Goal: Task Accomplishment & Management: Manage account settings

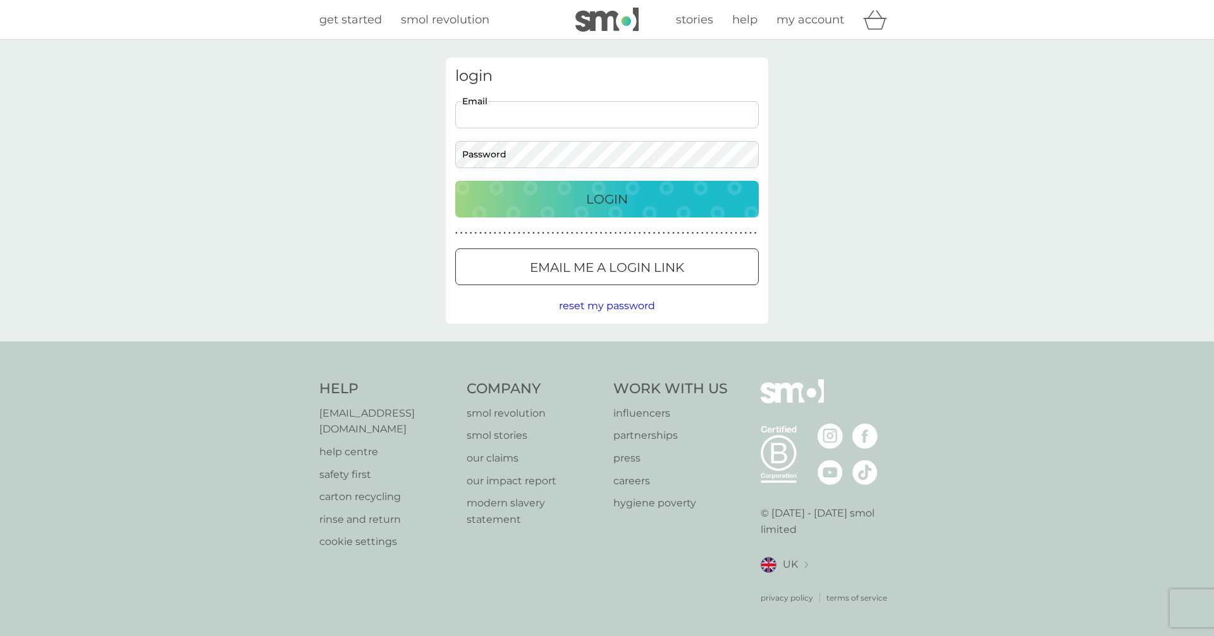
click at [518, 114] on input "Email" at bounding box center [607, 114] width 304 height 27
type input "[EMAIL_ADDRESS][DOMAIN_NAME]"
click at [580, 306] on span "reset my password" at bounding box center [607, 306] width 96 height 12
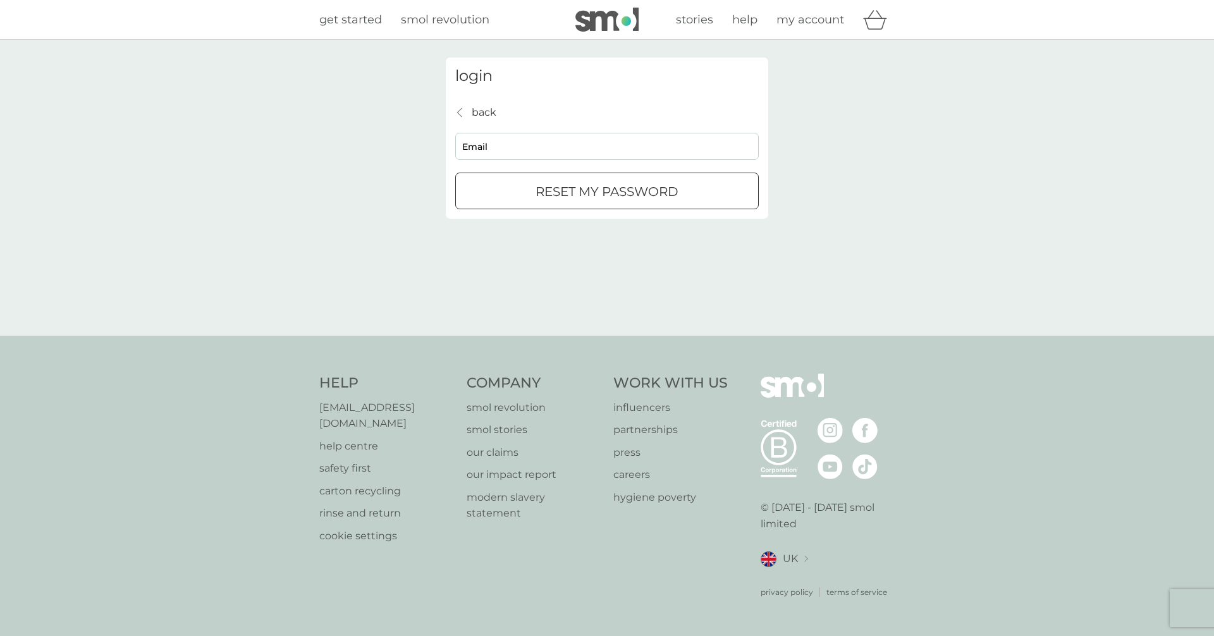
click at [532, 131] on div "back back Email reset my password" at bounding box center [607, 157] width 304 height 106
click at [536, 135] on input "Email" at bounding box center [607, 146] width 304 height 27
type input "[EMAIL_ADDRESS][DOMAIN_NAME]"
click at [536, 184] on p "reset my password" at bounding box center [607, 191] width 143 height 20
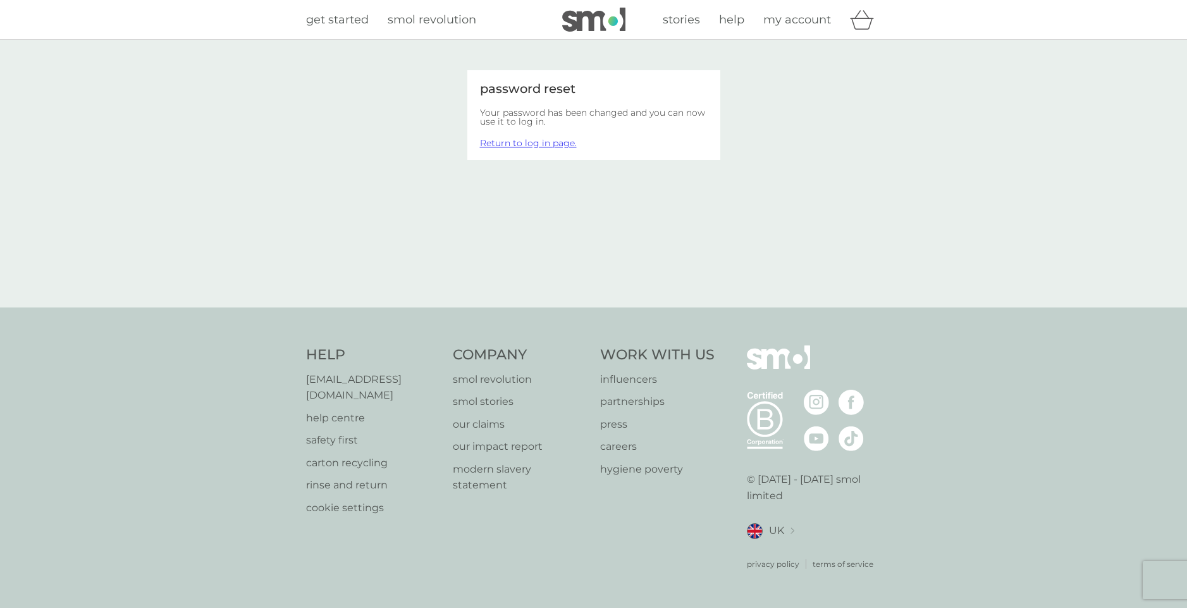
click at [526, 144] on link "Return to log in page." at bounding box center [528, 142] width 97 height 11
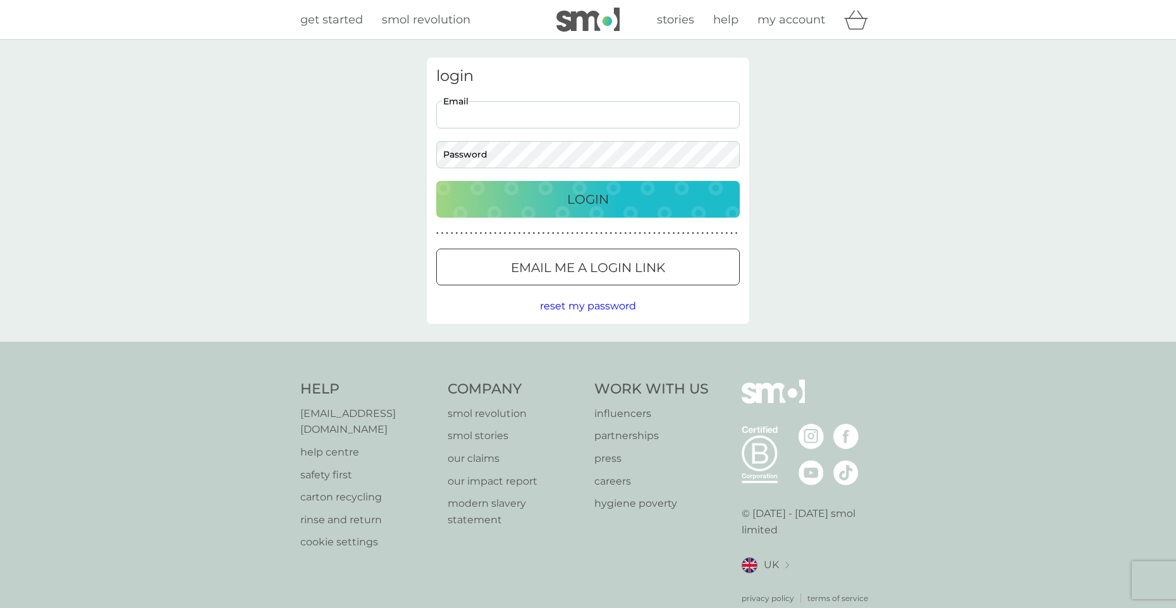
click at [517, 123] on input "Email" at bounding box center [588, 114] width 304 height 27
type input "[EMAIL_ADDRESS][DOMAIN_NAME]"
click at [563, 193] on div "Login" at bounding box center [588, 199] width 278 height 20
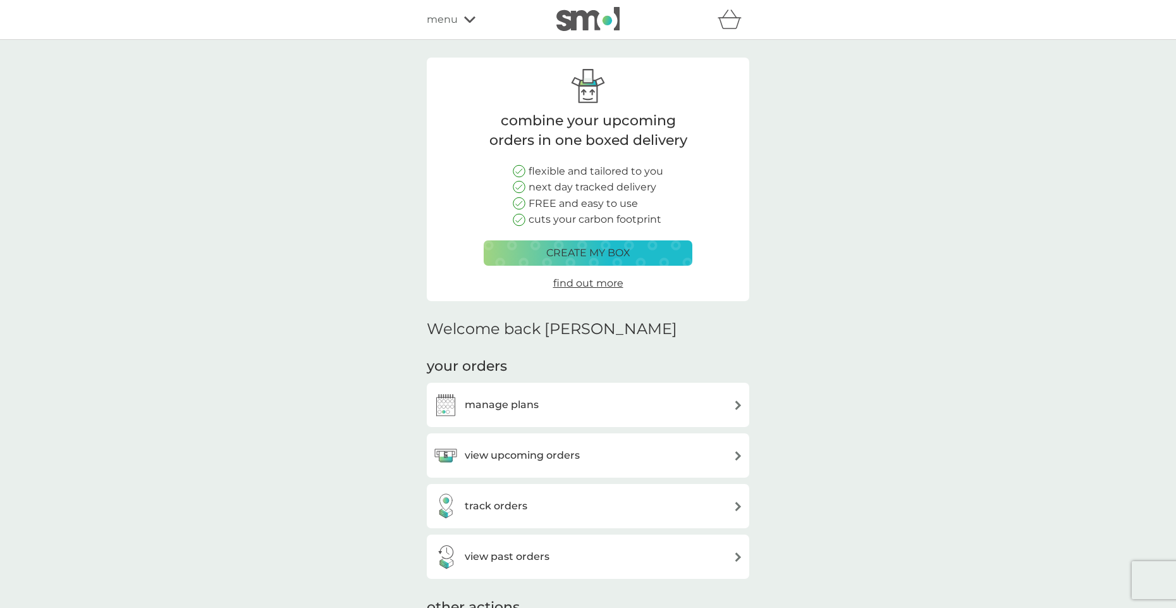
click at [470, 16] on div "menu" at bounding box center [480, 19] width 107 height 16
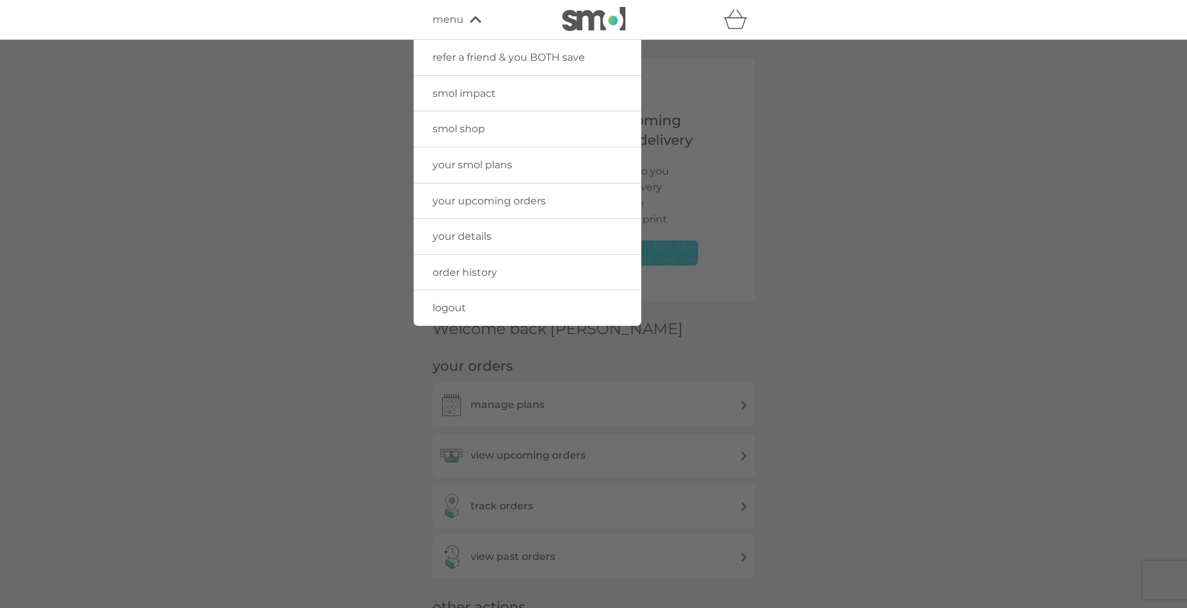
click at [490, 166] on span "your smol plans" at bounding box center [473, 165] width 80 height 12
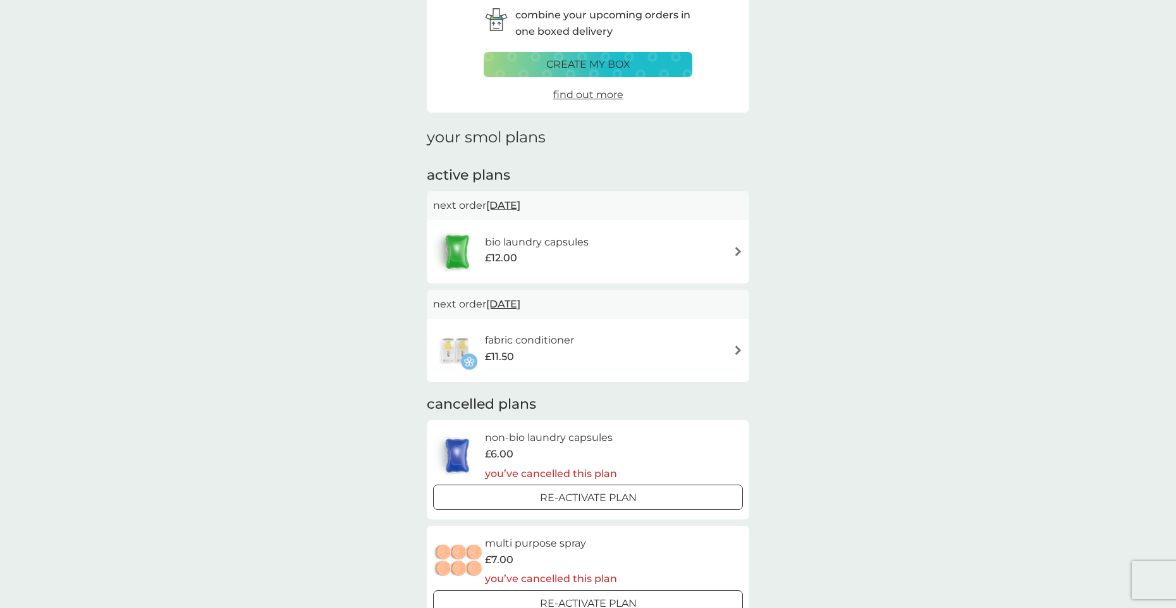
scroll to position [63, 0]
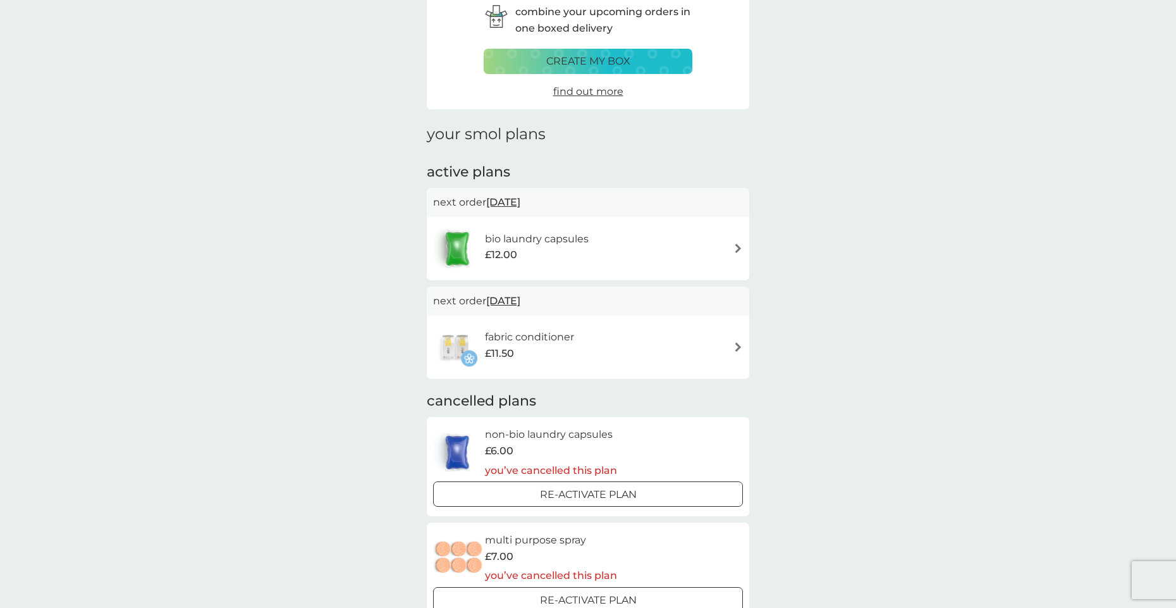
click at [733, 348] on img at bounding box center [737, 346] width 9 height 9
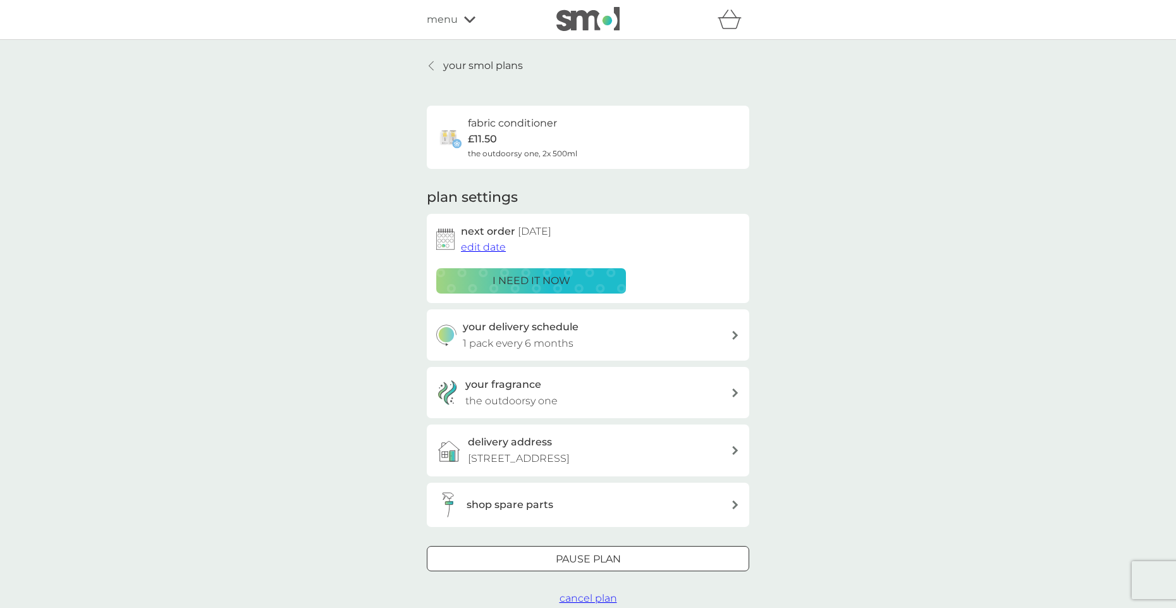
click at [428, 68] on div at bounding box center [431, 66] width 9 height 10
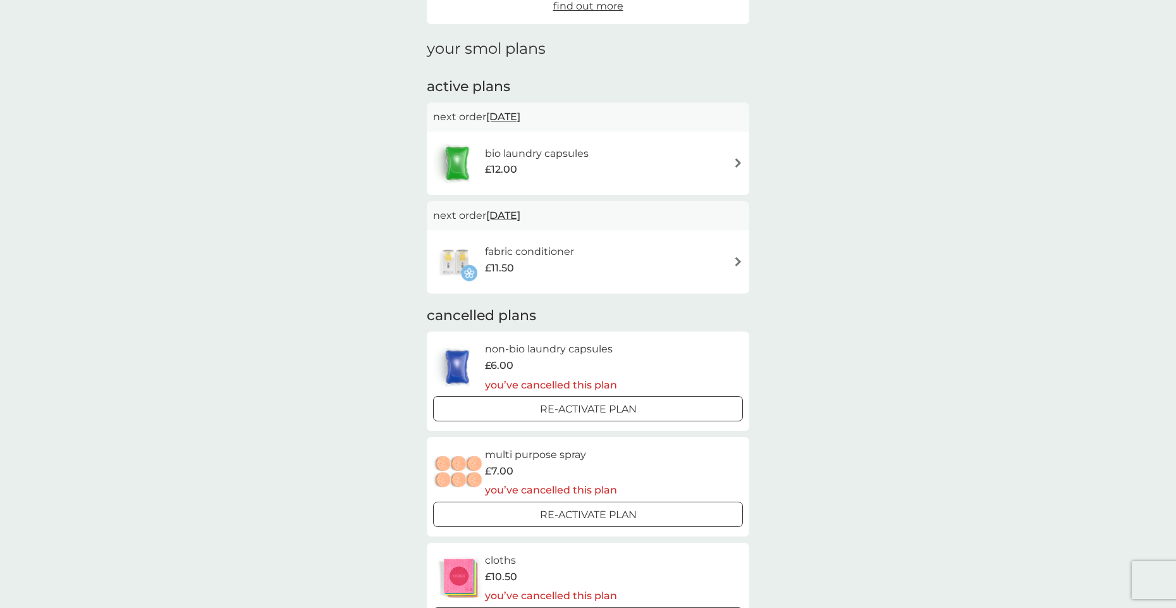
scroll to position [126, 0]
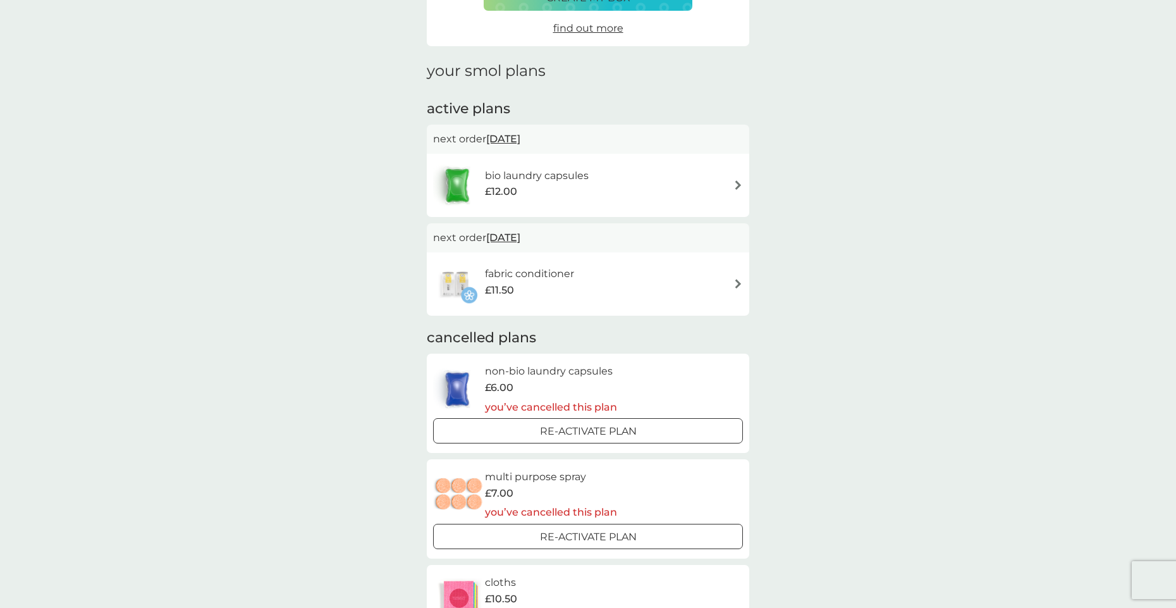
click at [731, 182] on div "bio laundry capsules £12.00" at bounding box center [588, 185] width 310 height 44
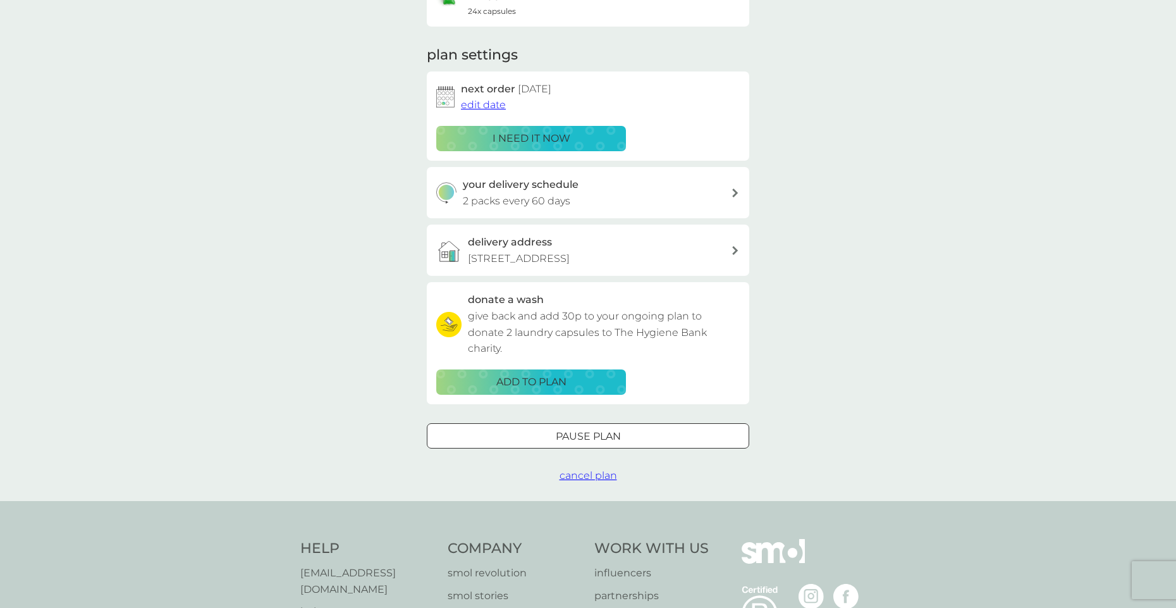
scroll to position [190, 0]
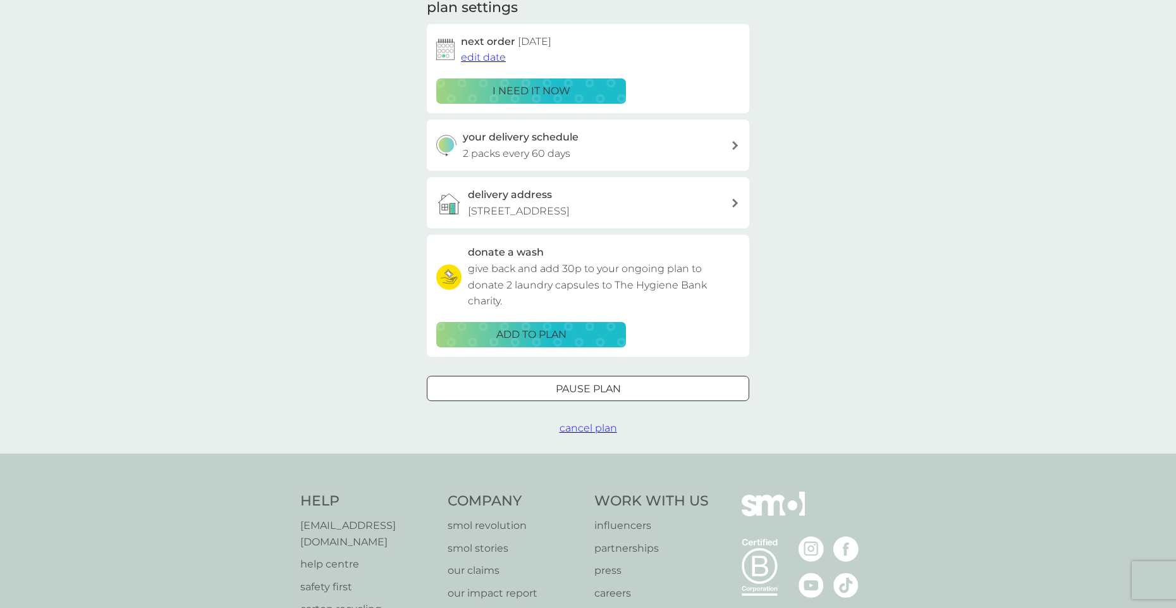
click at [592, 434] on span "cancel plan" at bounding box center [589, 428] width 58 height 12
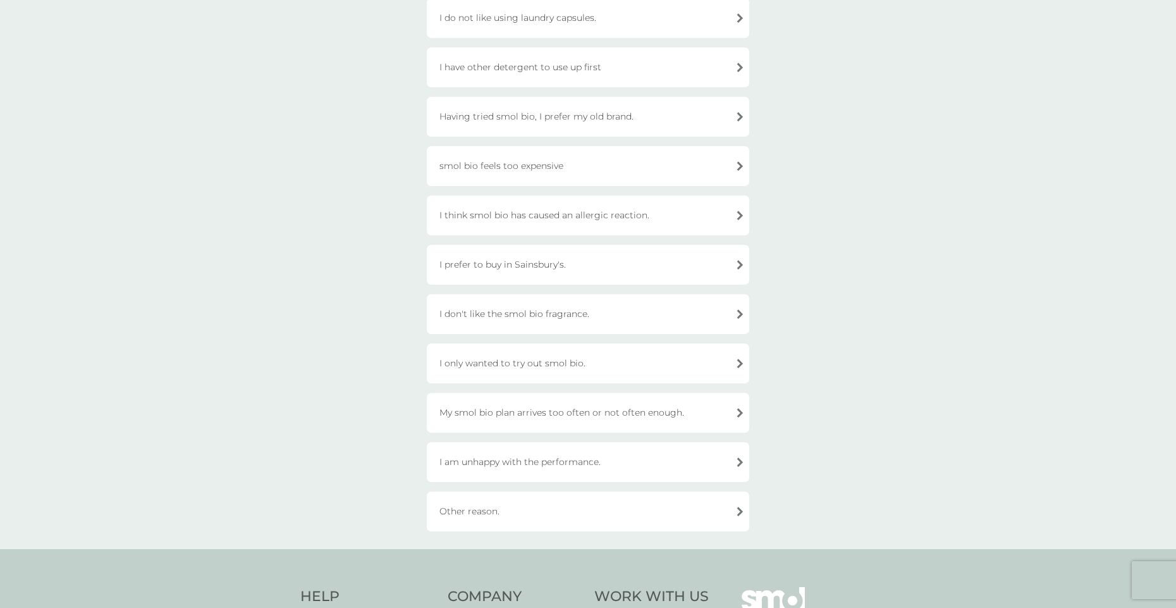
scroll to position [190, 0]
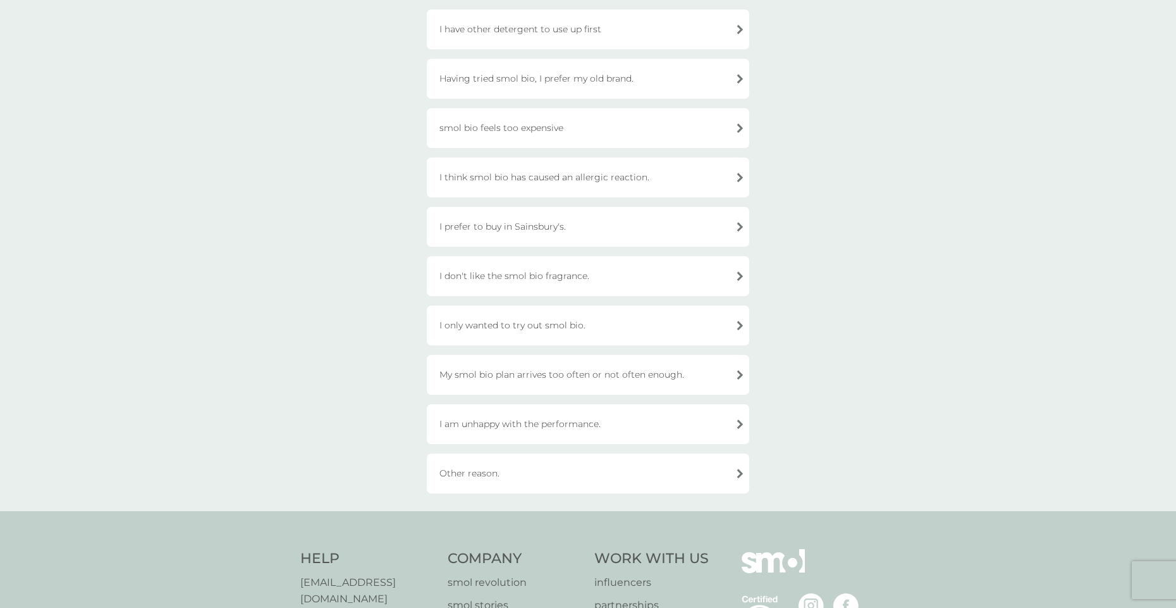
click at [528, 470] on div "Other reason." at bounding box center [588, 473] width 322 height 40
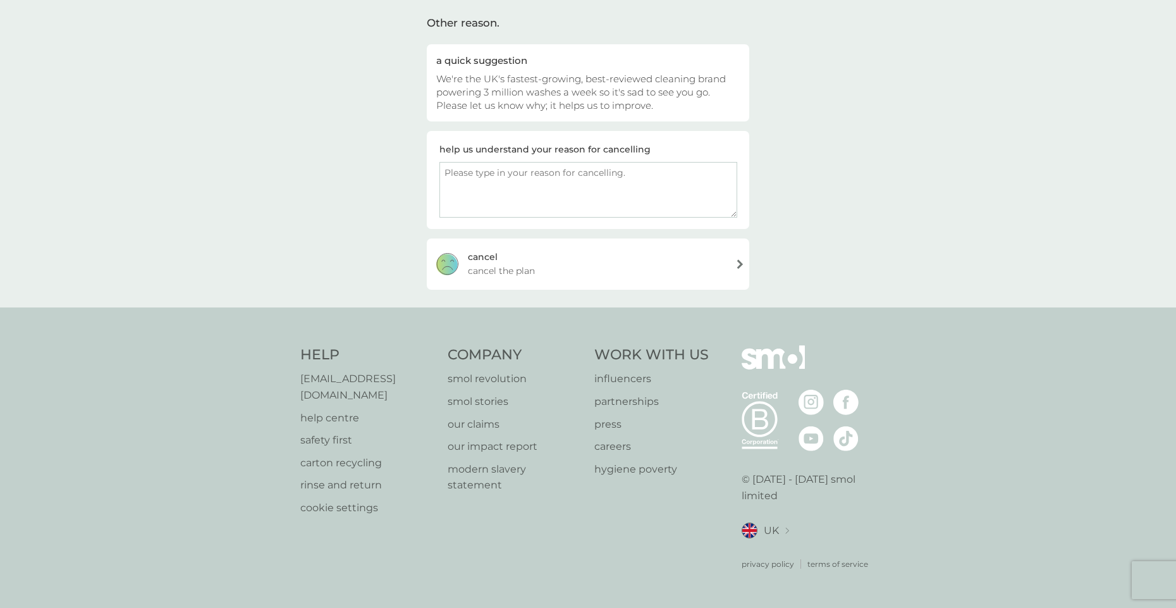
scroll to position [75, 0]
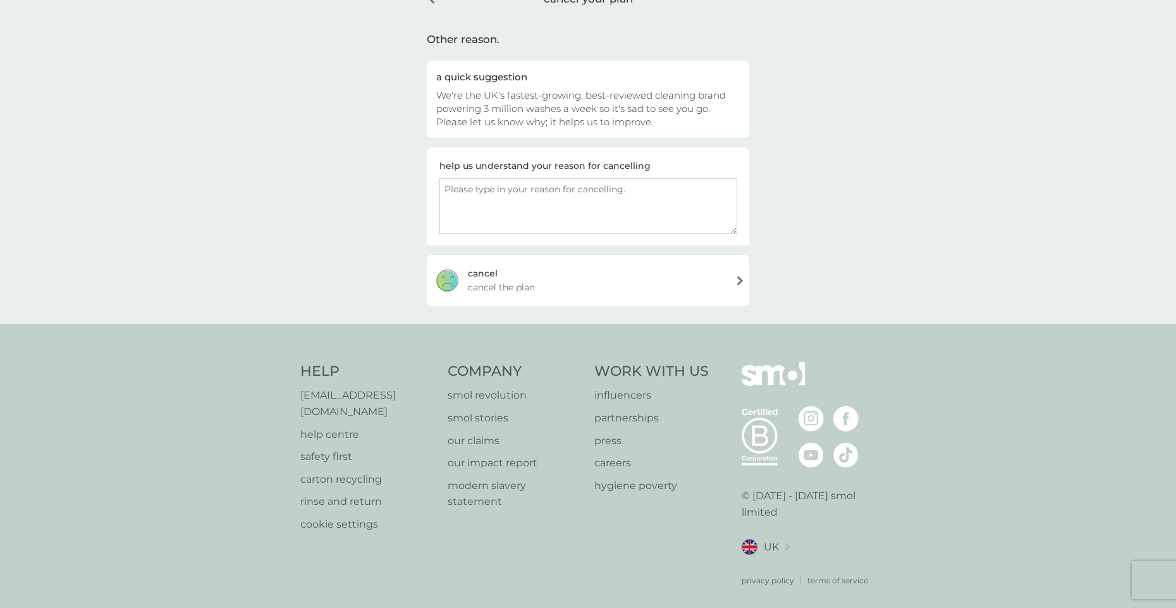
click at [601, 275] on div "[PERSON_NAME] the plan" at bounding box center [588, 280] width 322 height 51
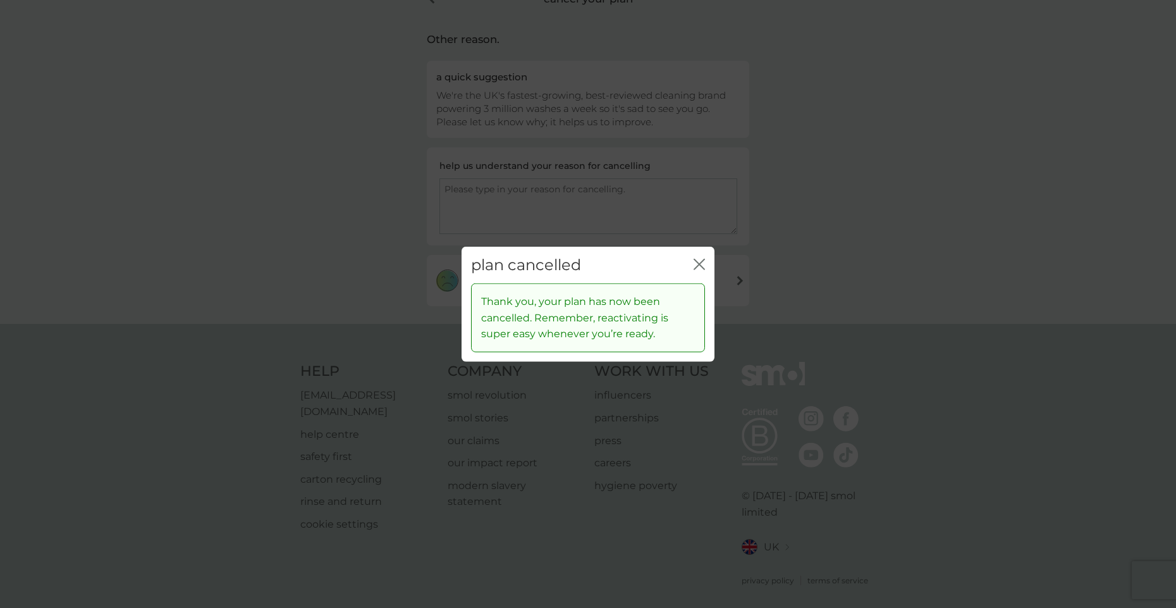
click at [696, 262] on icon "close" at bounding box center [699, 263] width 11 height 11
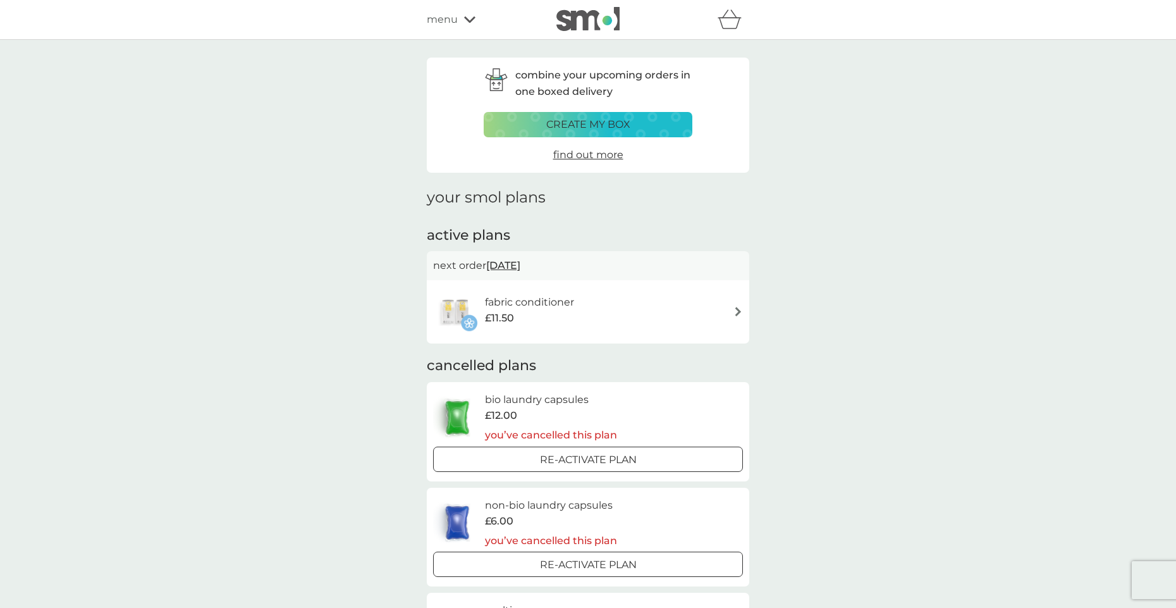
click at [733, 305] on div "fabric conditioner £11.50" at bounding box center [588, 312] width 310 height 44
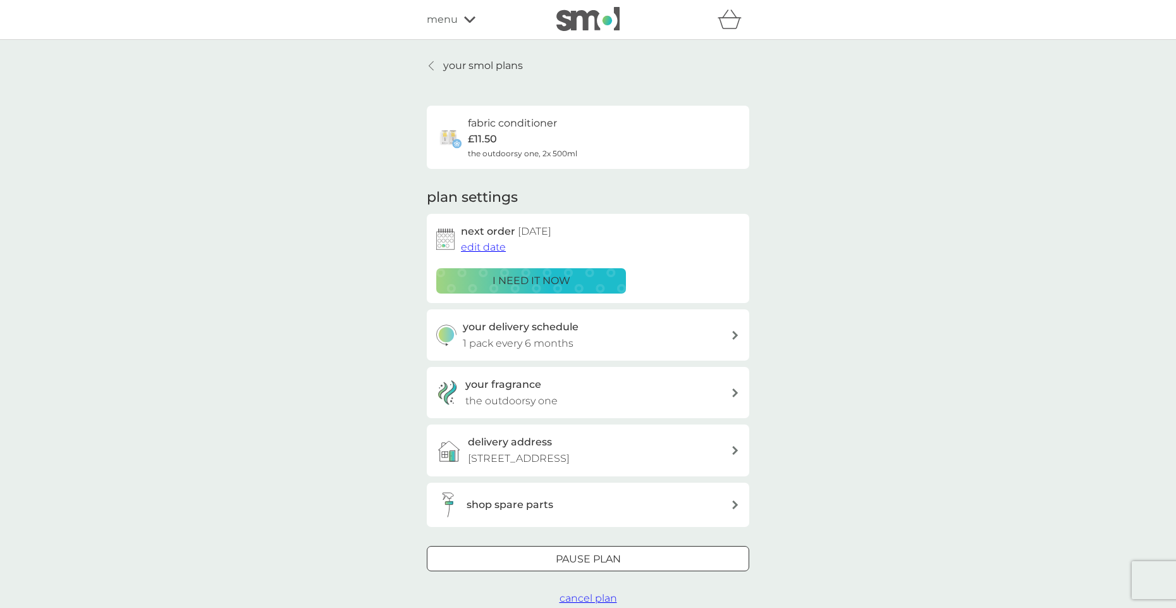
scroll to position [63, 0]
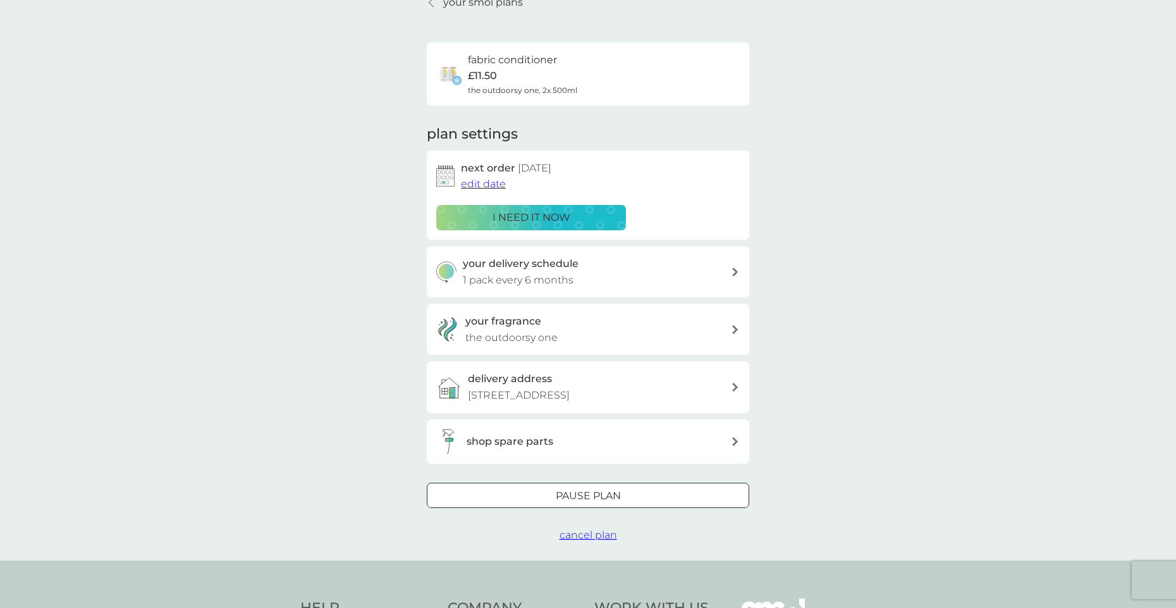
click at [580, 541] on span "cancel plan" at bounding box center [589, 535] width 58 height 12
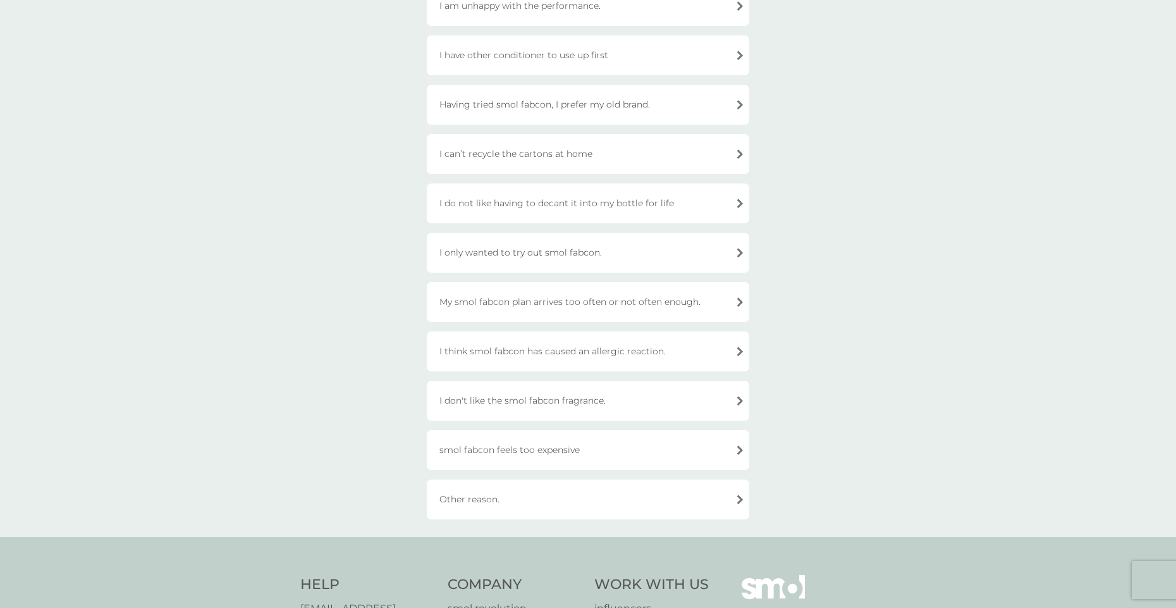
scroll to position [253, 0]
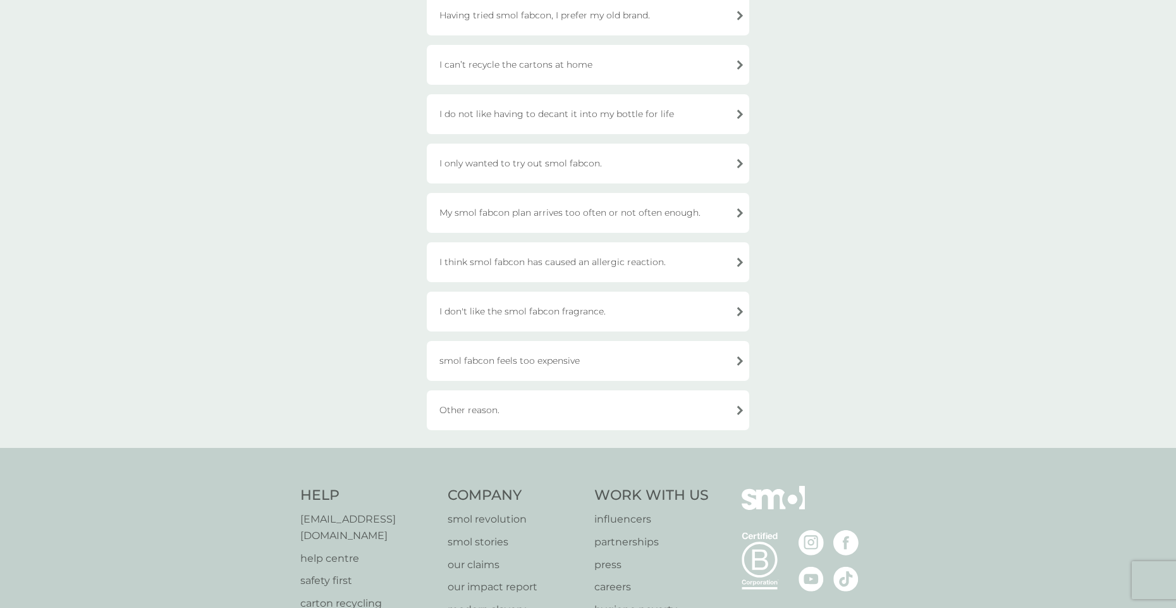
click at [500, 398] on div "Other reason." at bounding box center [588, 410] width 322 height 40
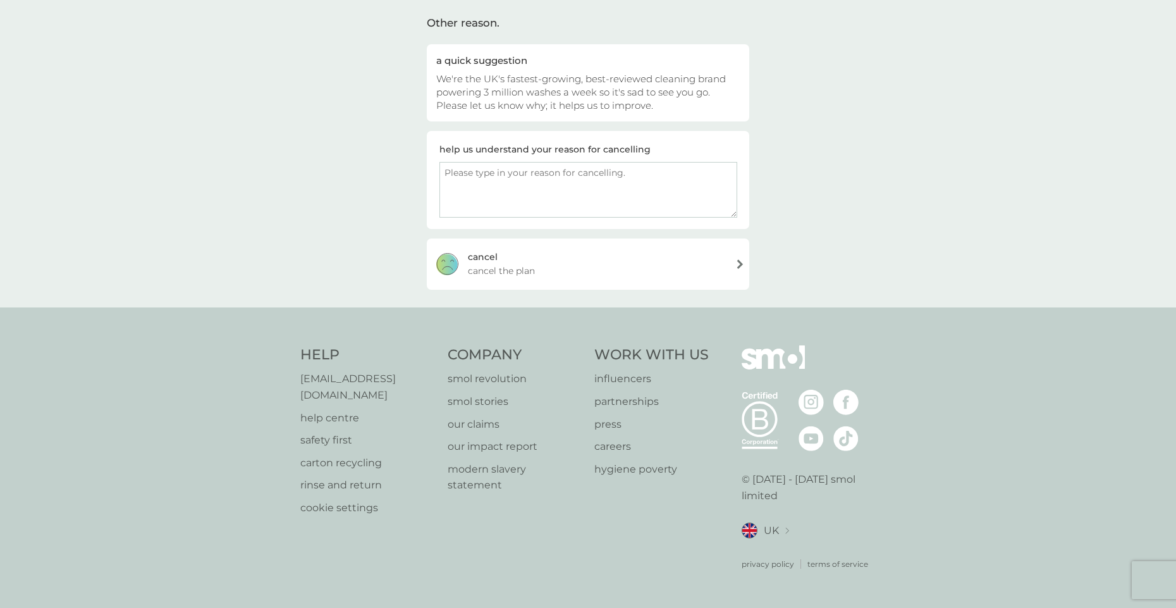
scroll to position [75, 0]
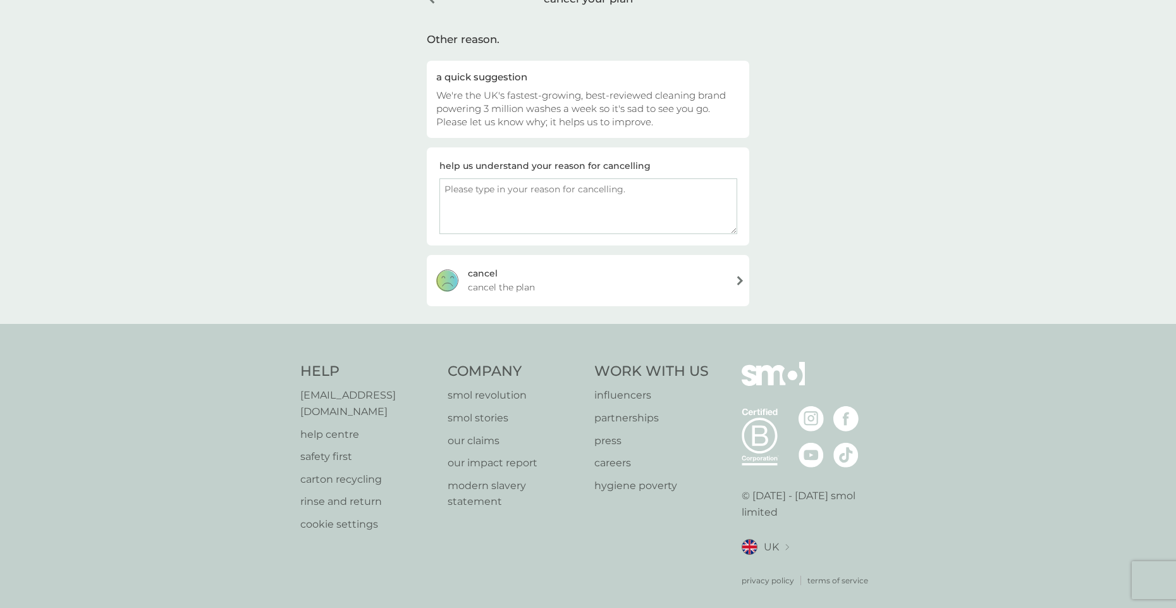
click at [549, 276] on div "[PERSON_NAME] the plan" at bounding box center [588, 280] width 322 height 51
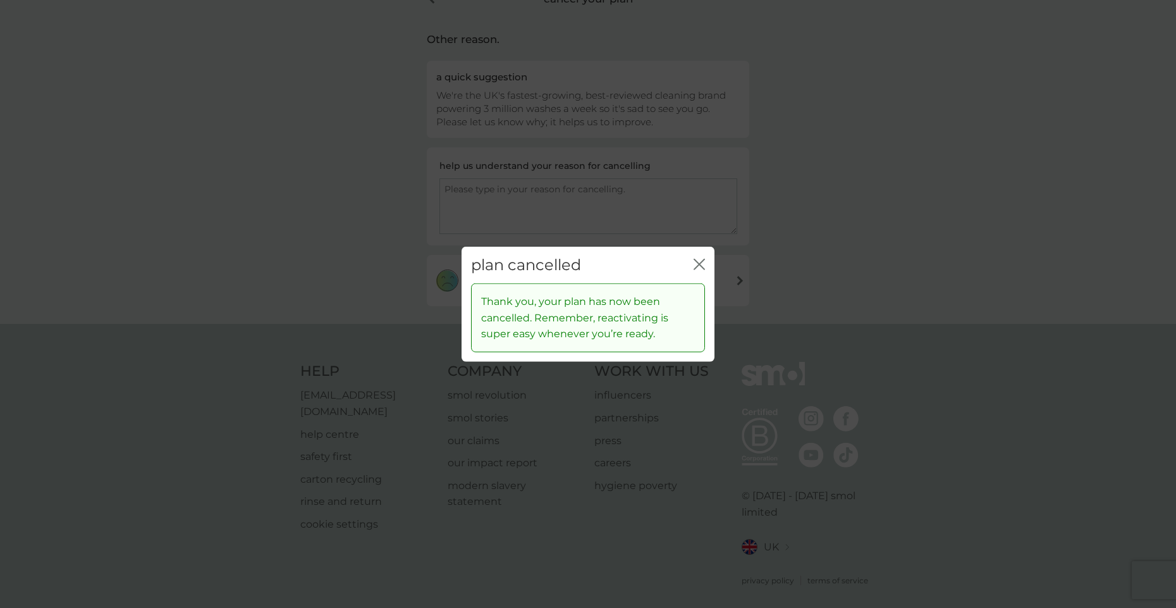
click at [706, 252] on div "plan cancelled close" at bounding box center [588, 264] width 253 height 37
click at [704, 259] on icon "close" at bounding box center [701, 264] width 5 height 10
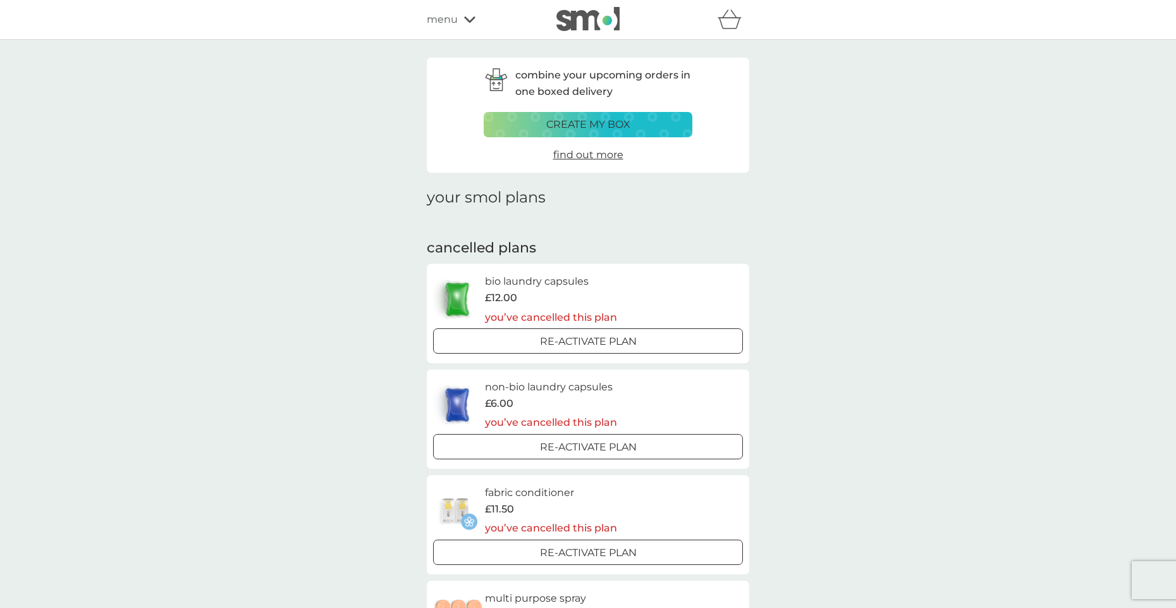
click at [438, 9] on div "refer a friend & you BOTH save smol impact smol shop your smol plans your upcom…" at bounding box center [588, 19] width 322 height 25
click at [440, 18] on span "menu" at bounding box center [442, 19] width 31 height 16
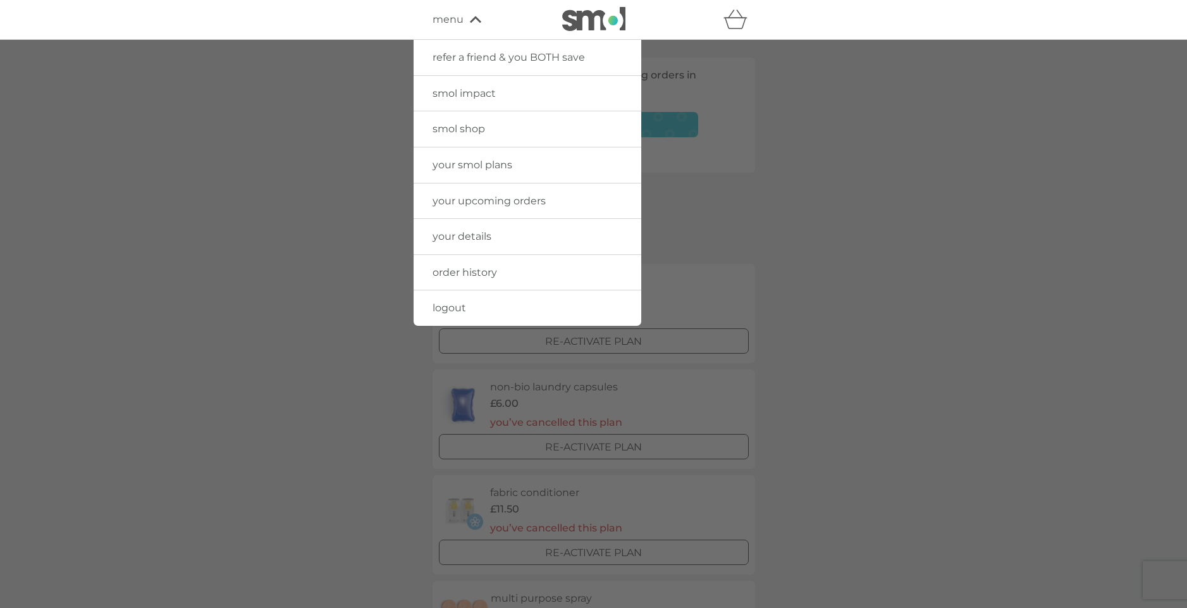
click at [446, 163] on span "your smol plans" at bounding box center [473, 165] width 80 height 12
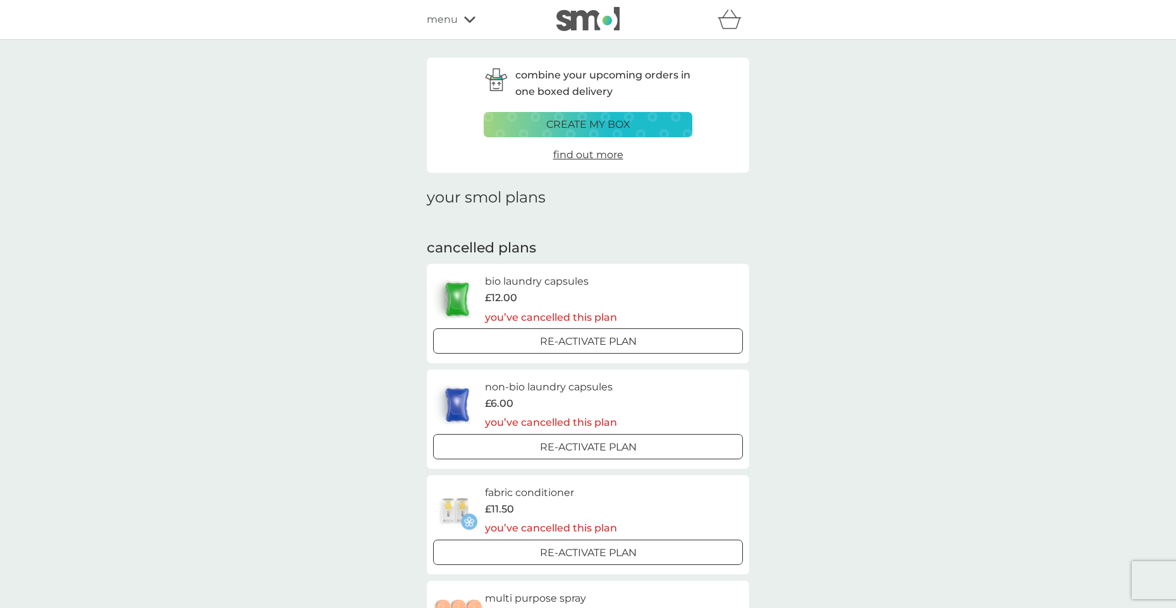
click at [448, 24] on span "menu" at bounding box center [442, 19] width 31 height 16
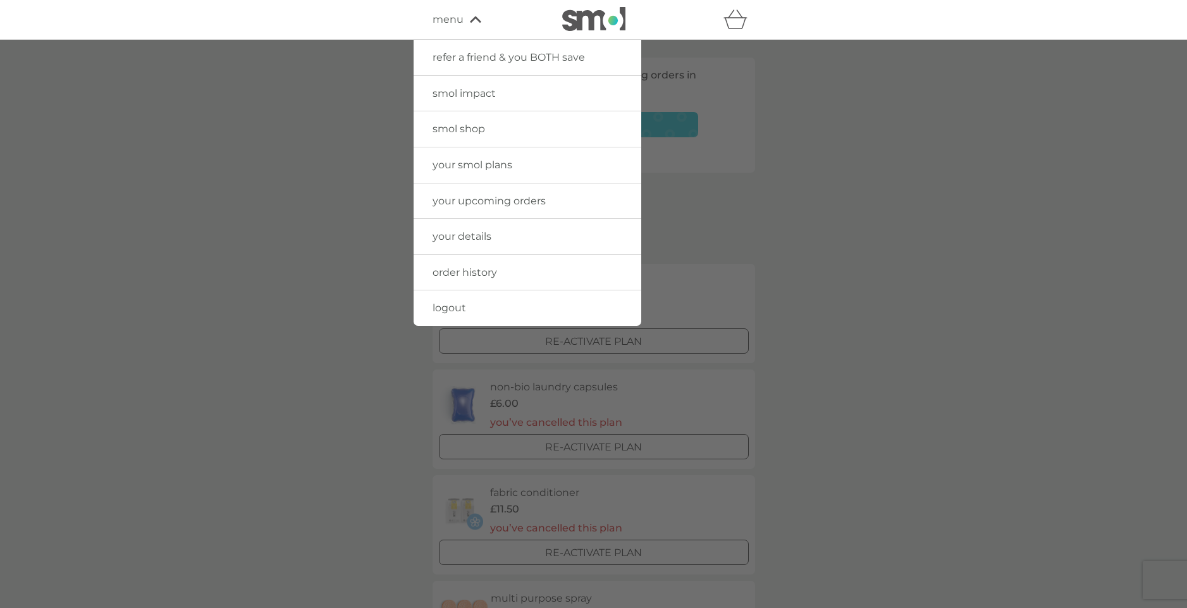
click at [786, 180] on div at bounding box center [593, 344] width 1187 height 608
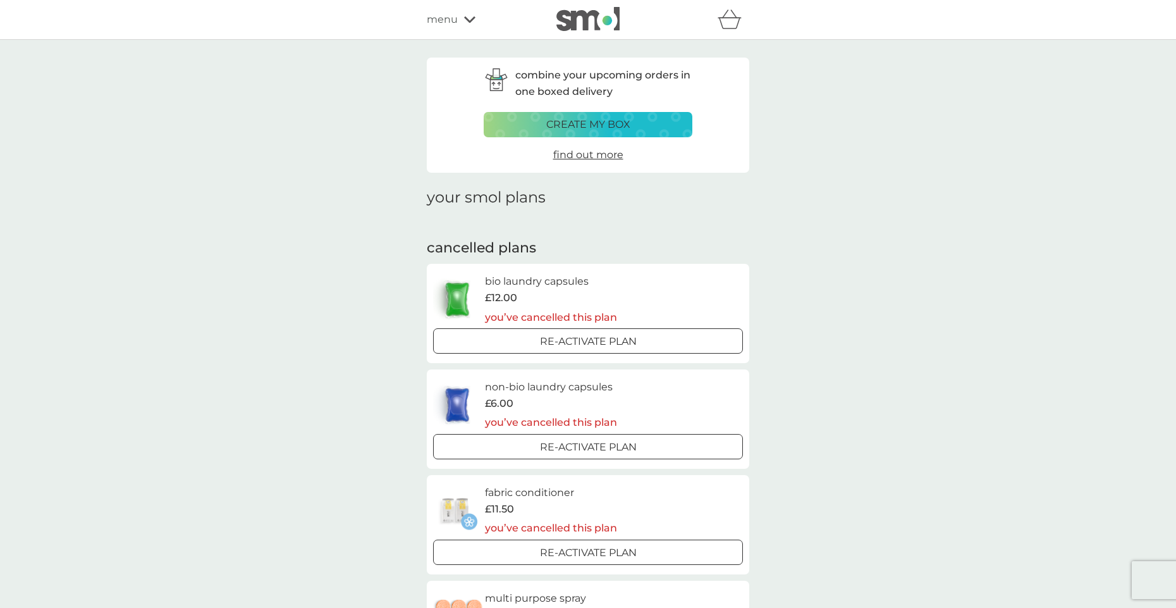
click at [453, 9] on div "refer a friend & you BOTH save smol impact smol shop your smol plans your upcom…" at bounding box center [588, 19] width 322 height 25
click at [452, 25] on span "menu" at bounding box center [442, 19] width 31 height 16
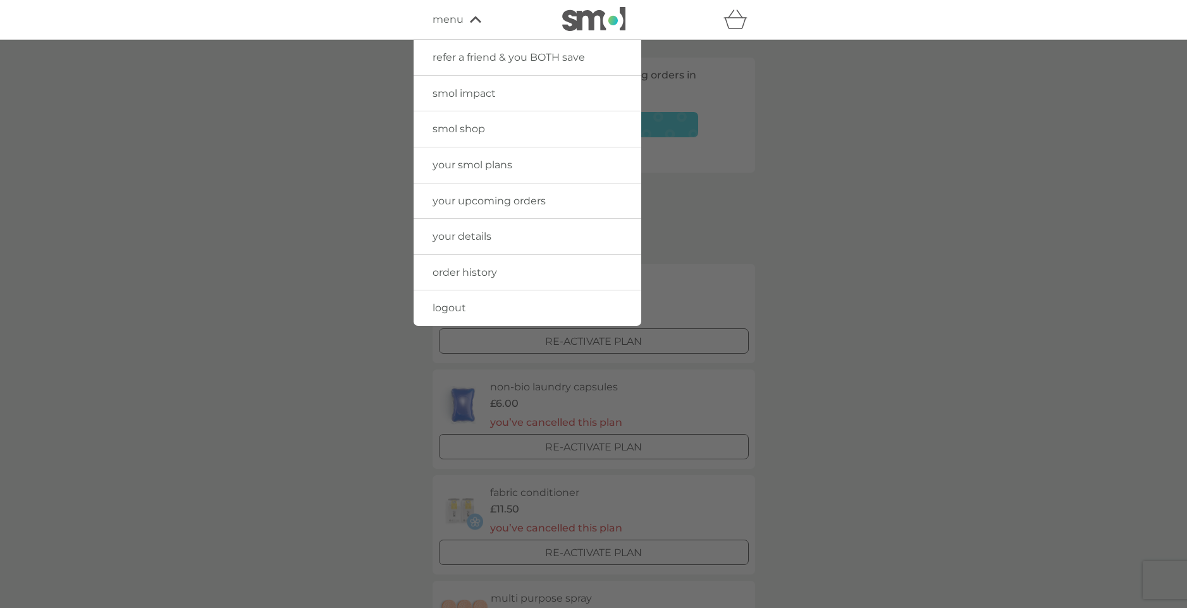
click at [476, 240] on span "your details" at bounding box center [462, 236] width 59 height 12
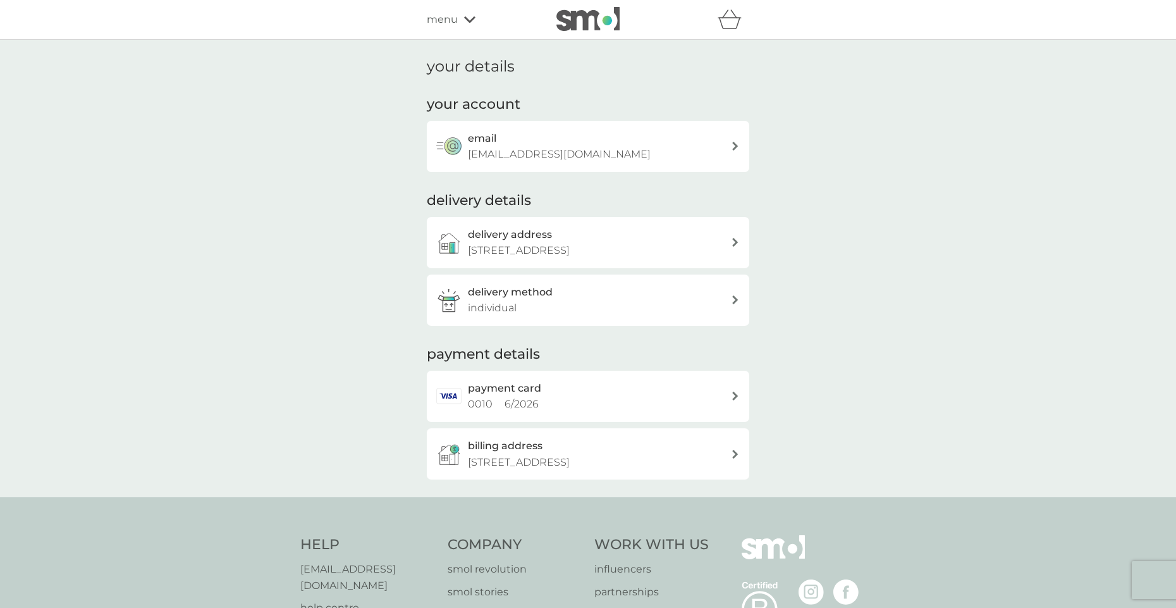
click at [464, 17] on icon at bounding box center [469, 20] width 11 height 8
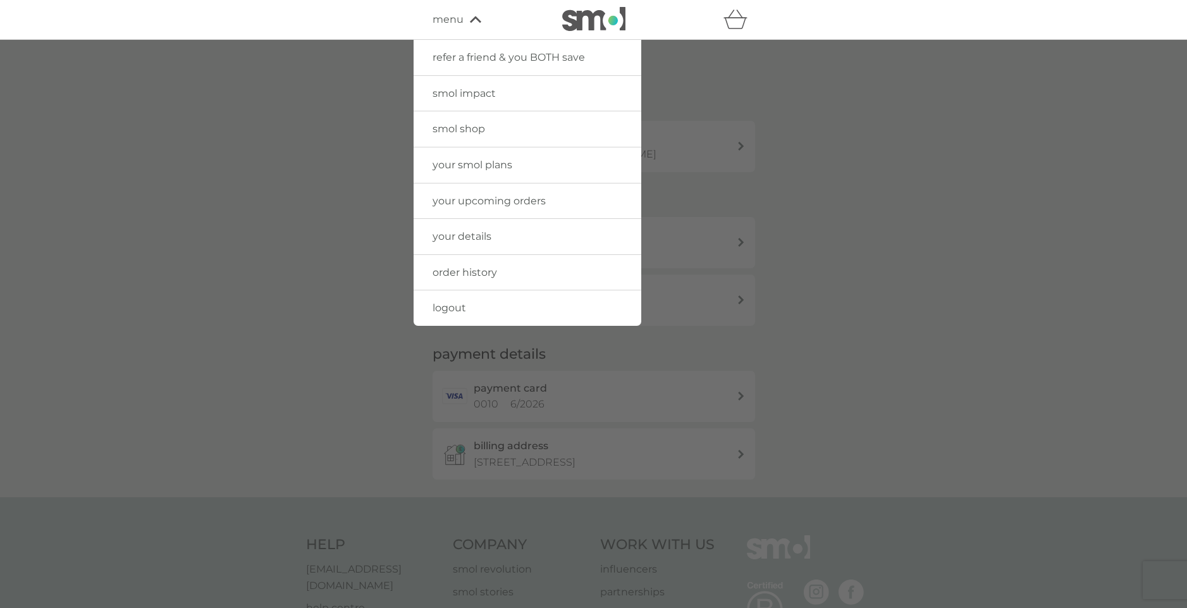
click at [458, 233] on span "your details" at bounding box center [462, 236] width 59 height 12
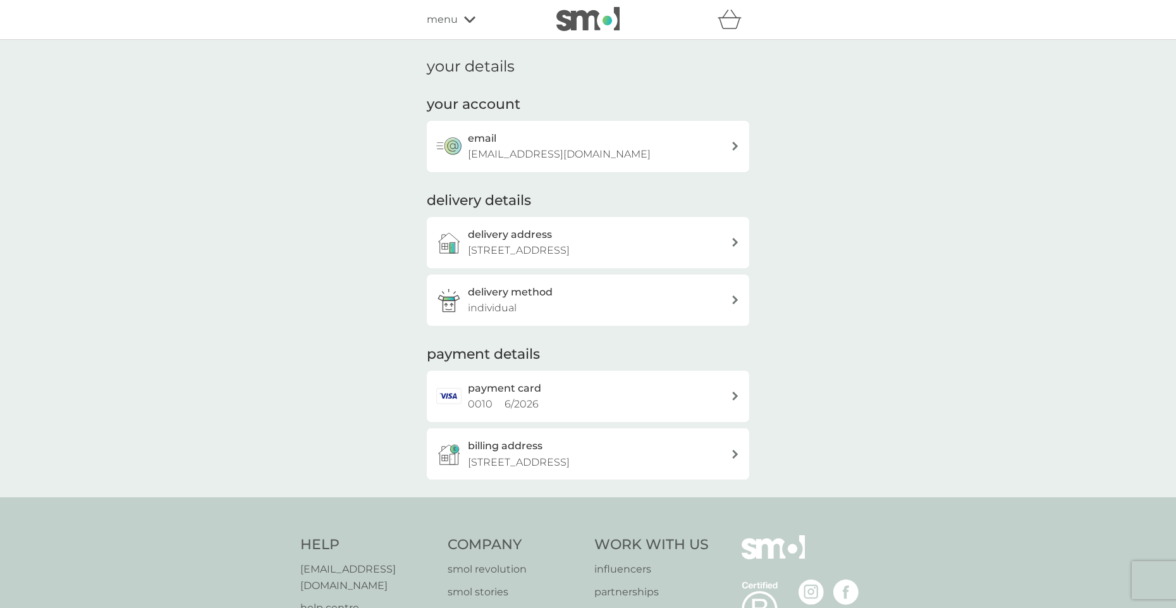
click at [736, 400] on icon at bounding box center [735, 395] width 6 height 9
click at [461, 20] on div "menu" at bounding box center [480, 19] width 107 height 16
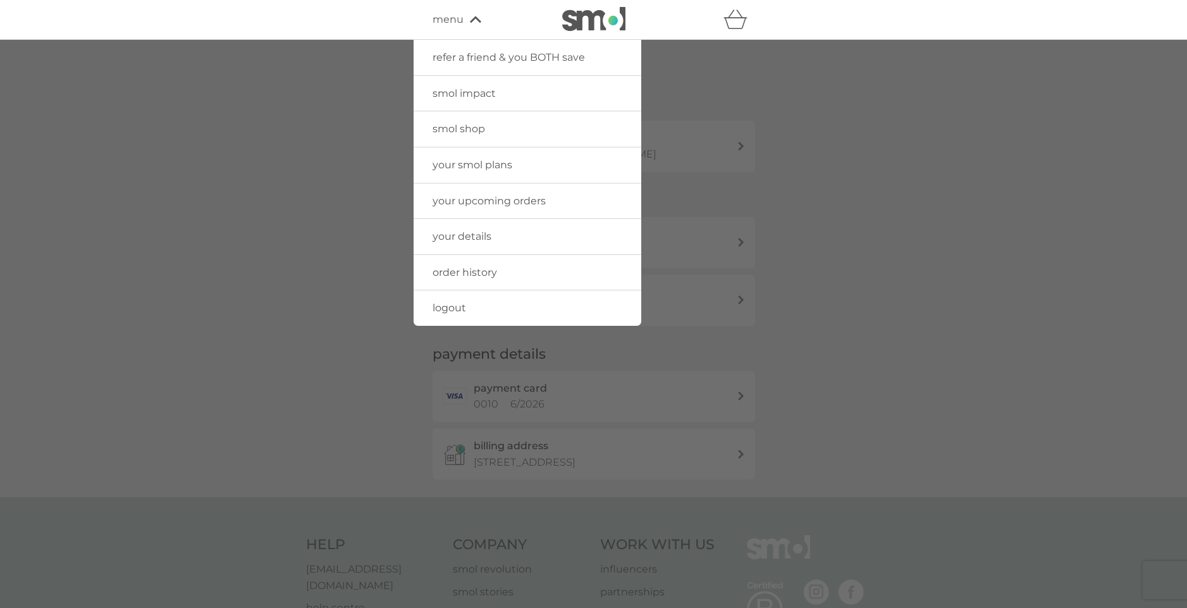
click at [499, 235] on link "your details" at bounding box center [528, 236] width 228 height 35
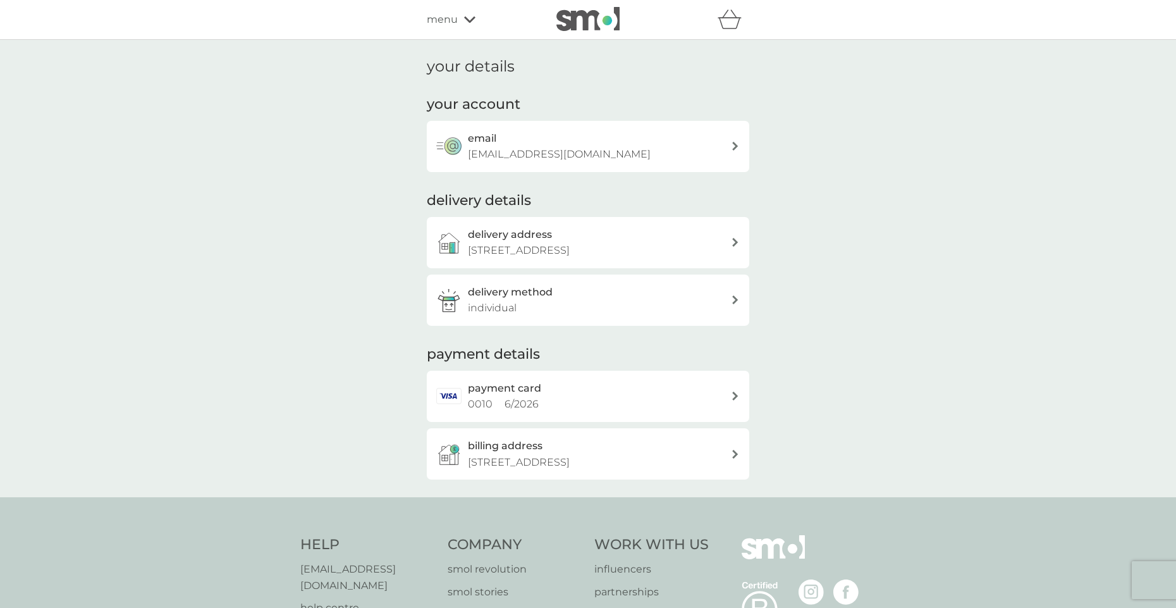
click at [467, 18] on icon at bounding box center [469, 20] width 11 height 8
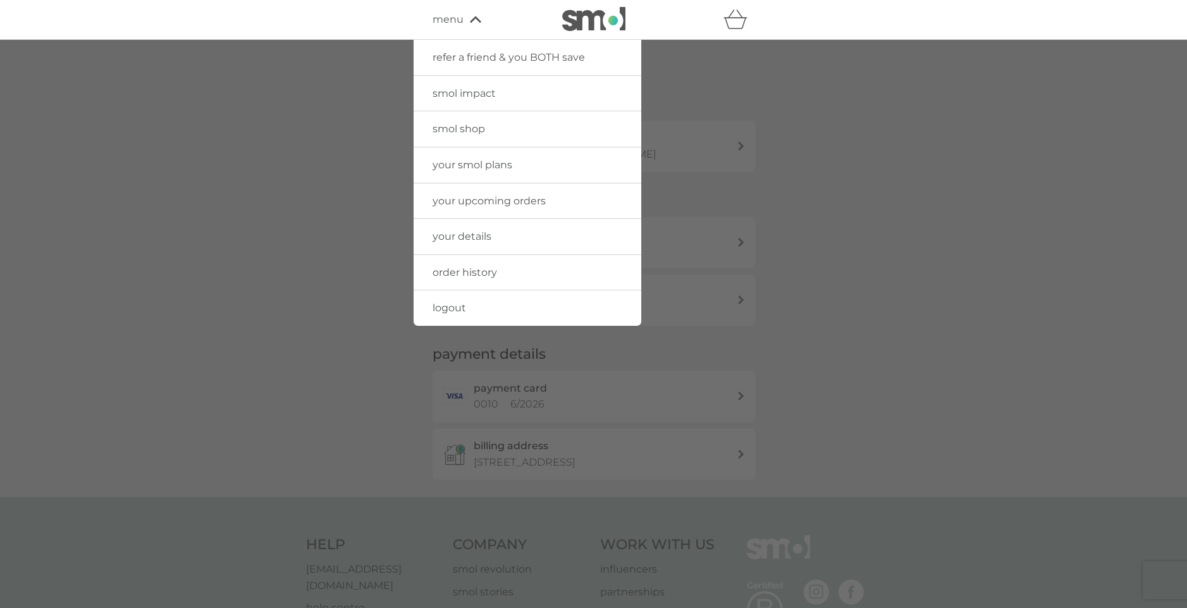
click at [885, 94] on div at bounding box center [593, 344] width 1187 height 608
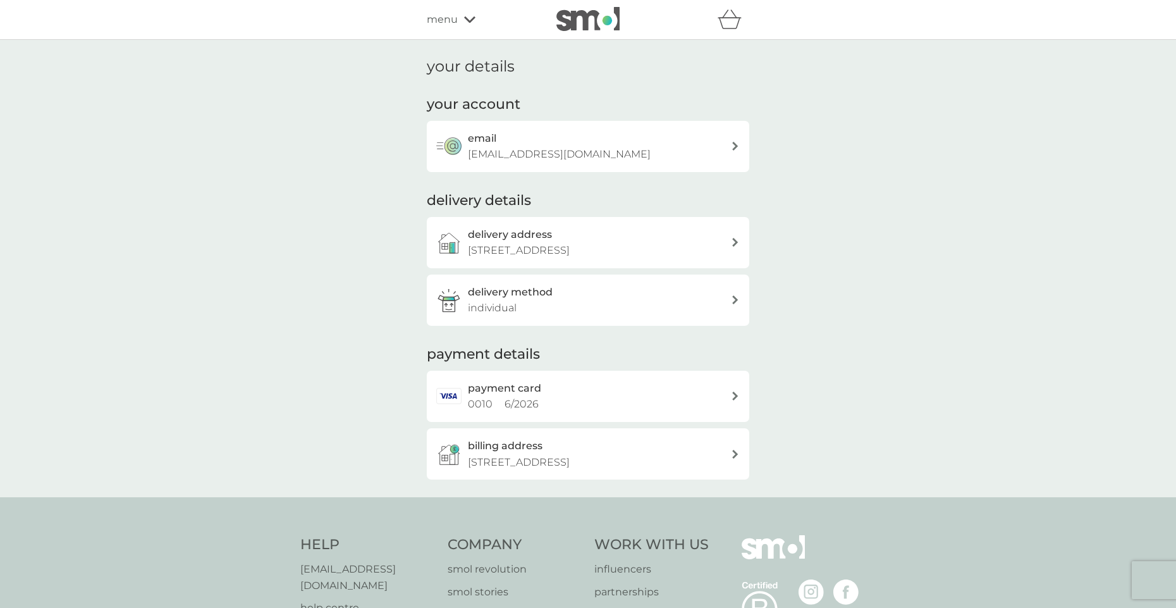
click at [734, 309] on div "delivery method individual" at bounding box center [588, 299] width 322 height 51
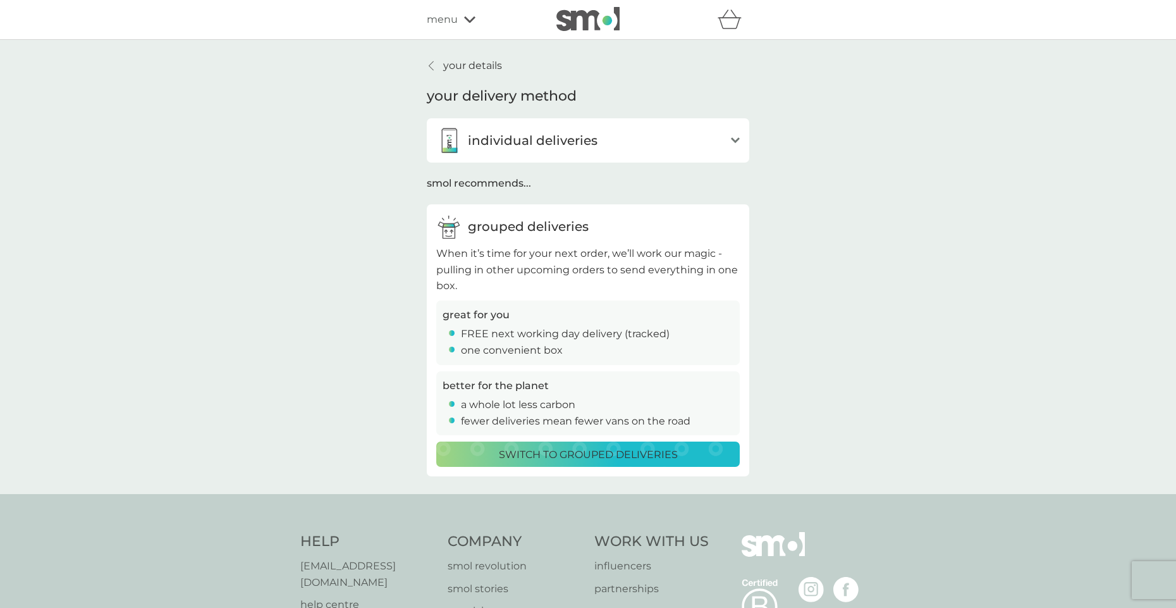
click at [427, 63] on div at bounding box center [431, 66] width 9 height 10
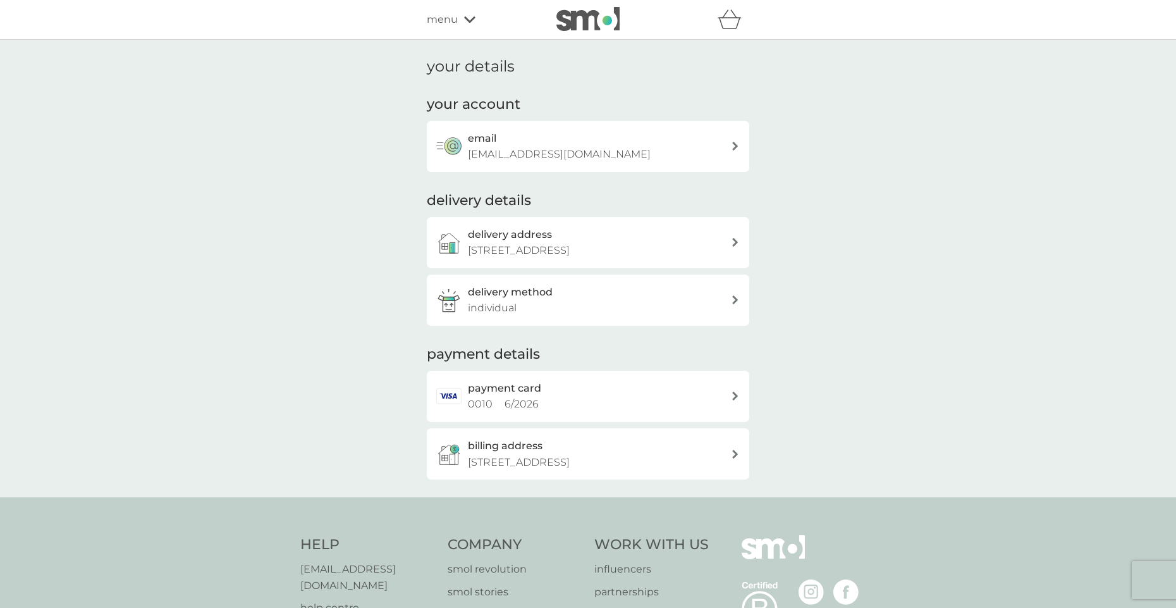
click at [464, 26] on div "menu" at bounding box center [480, 19] width 107 height 16
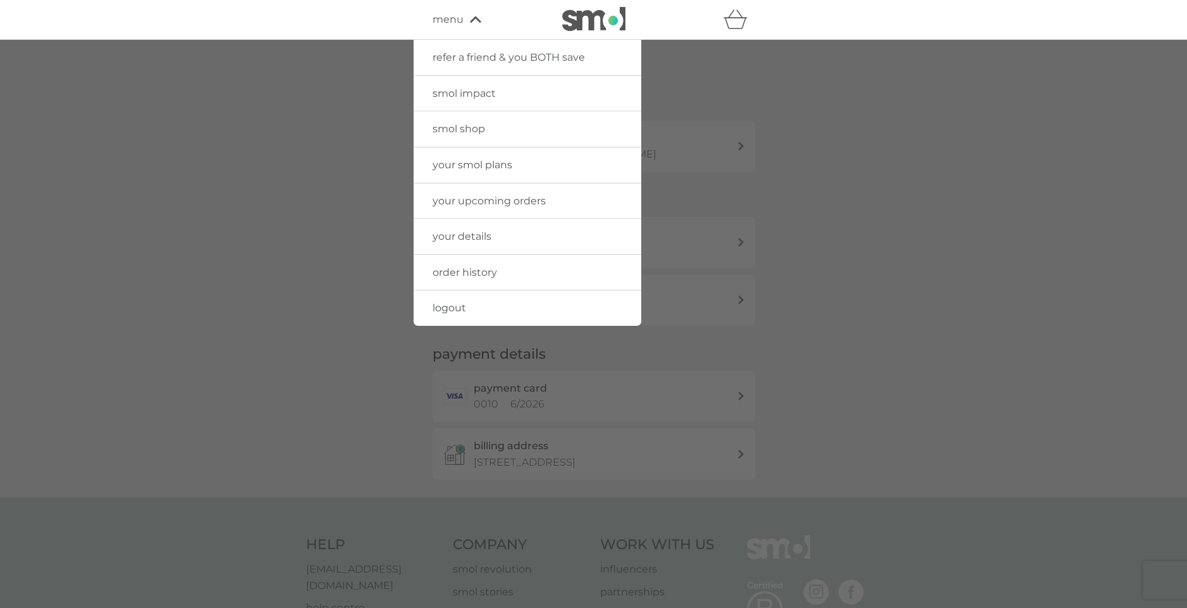
click at [458, 169] on span "your smol plans" at bounding box center [473, 165] width 80 height 12
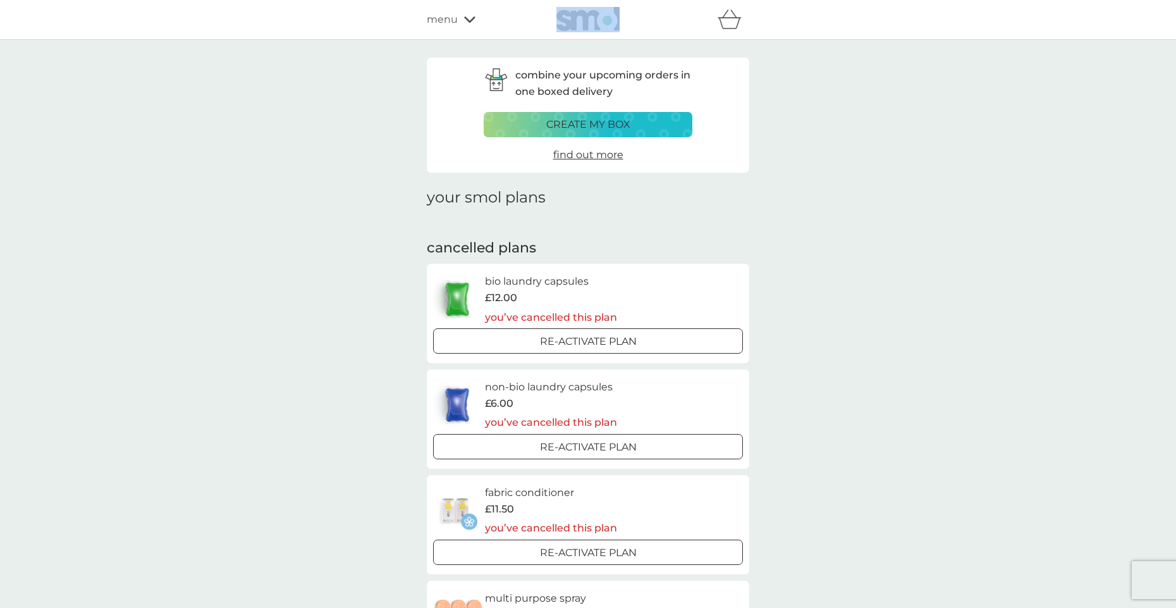
drag, startPoint x: 468, startPoint y: 19, endPoint x: 460, endPoint y: 25, distance: 9.5
click at [467, 20] on icon at bounding box center [469, 20] width 11 height 8
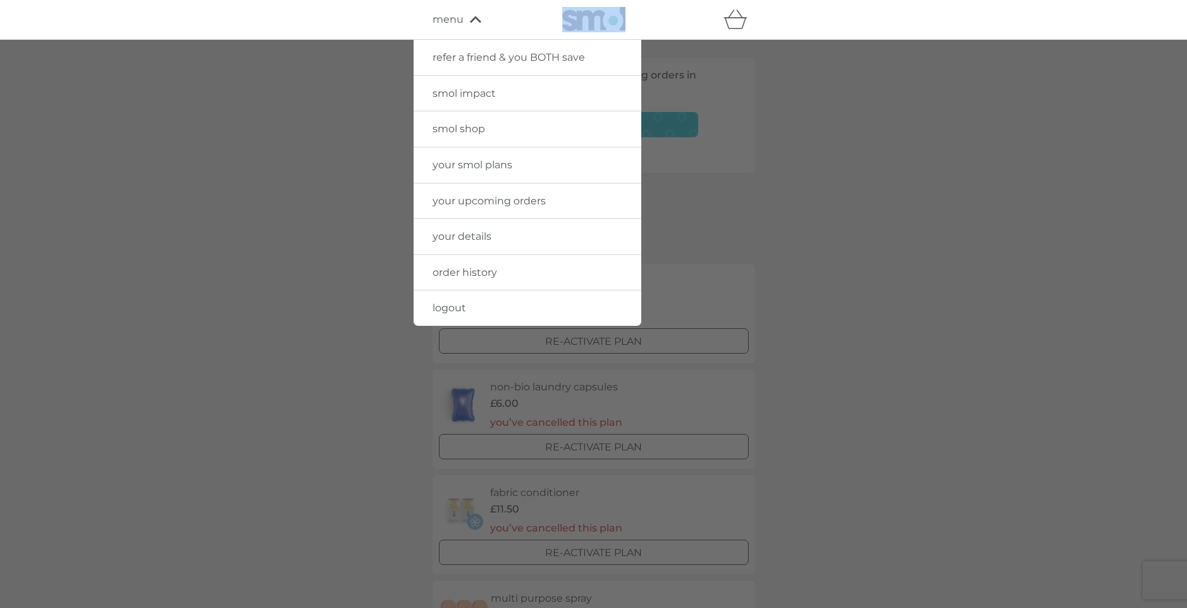
click at [465, 314] on link "logout" at bounding box center [528, 307] width 228 height 35
